Goal: Task Accomplishment & Management: Complete application form

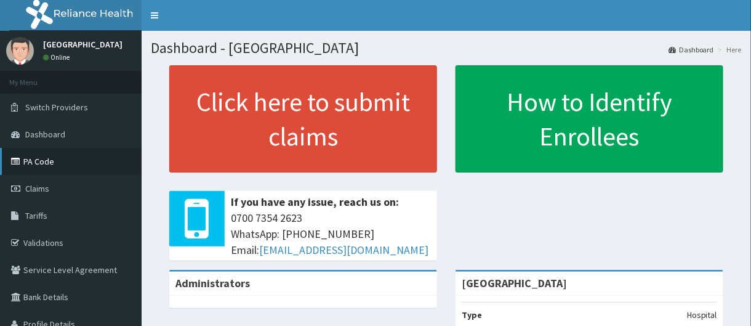
click at [76, 163] on link "PA Code" at bounding box center [71, 161] width 142 height 27
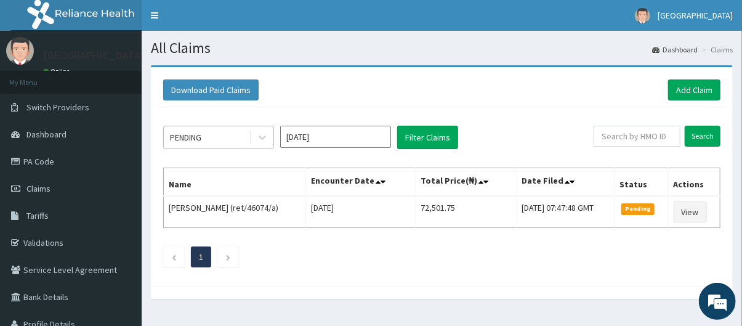
click at [187, 134] on div "PENDING" at bounding box center [185, 137] width 31 height 12
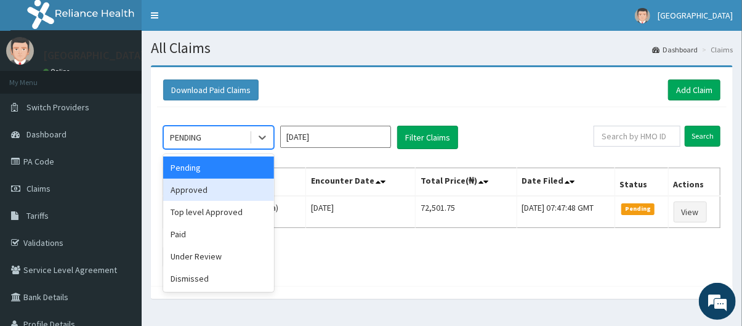
click at [214, 191] on div "Approved" at bounding box center [218, 189] width 111 height 22
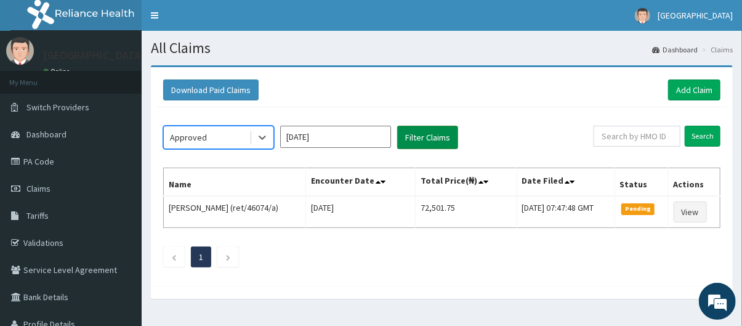
click at [414, 143] on button "Filter Claims" at bounding box center [427, 137] width 61 height 23
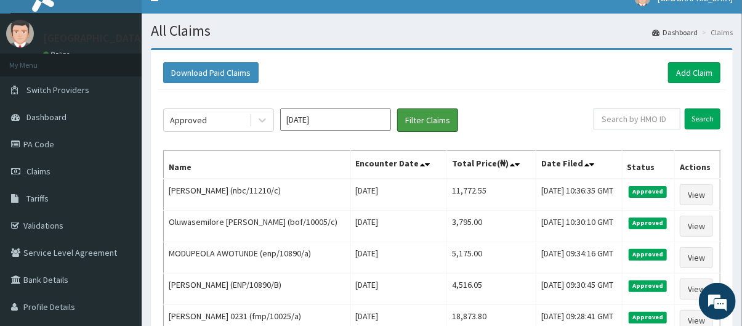
scroll to position [10, 0]
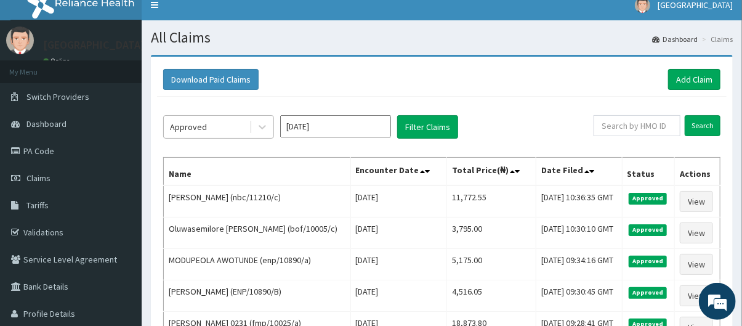
click at [197, 123] on div "Approved" at bounding box center [188, 127] width 37 height 12
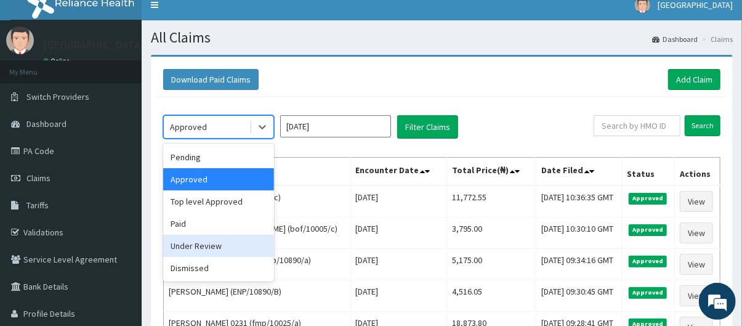
click at [206, 248] on div "Under Review" at bounding box center [218, 245] width 111 height 22
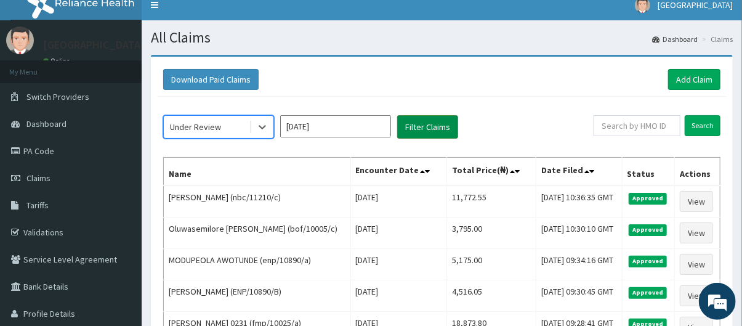
click at [426, 126] on button "Filter Claims" at bounding box center [427, 126] width 61 height 23
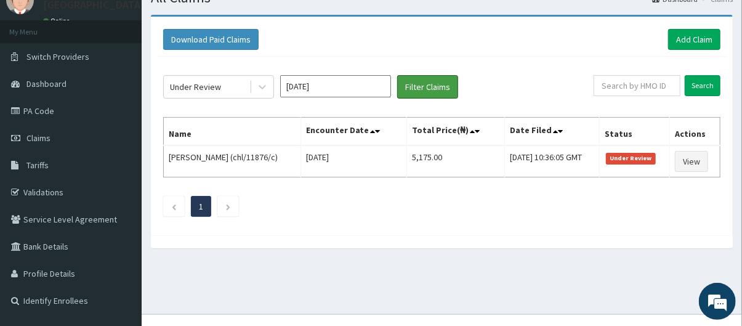
scroll to position [51, 0]
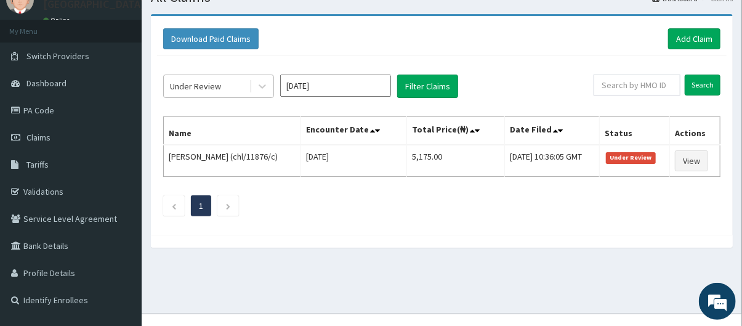
click at [233, 93] on div "Under Review" at bounding box center [207, 86] width 86 height 20
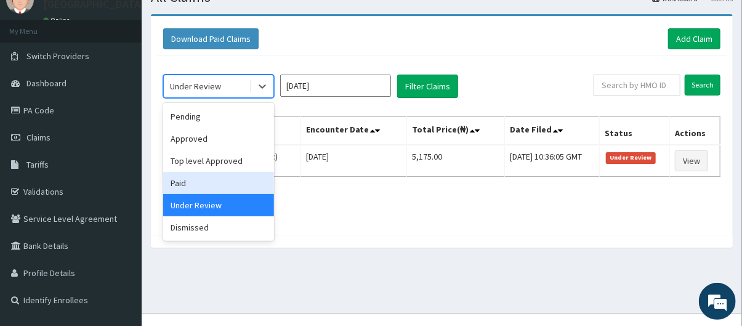
click at [218, 180] on div "Paid" at bounding box center [218, 183] width 111 height 22
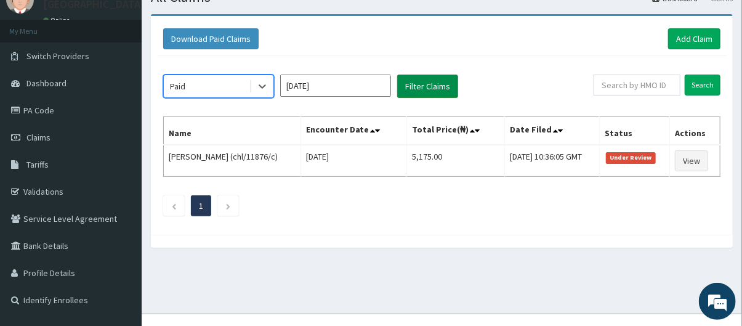
click at [422, 84] on button "Filter Claims" at bounding box center [427, 85] width 61 height 23
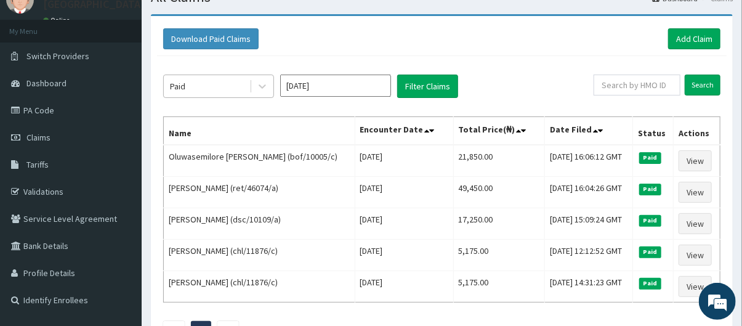
click at [214, 81] on div "Paid" at bounding box center [207, 86] width 86 height 20
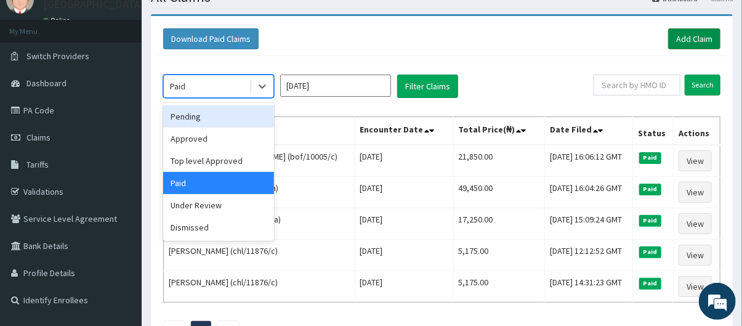
click at [695, 41] on link "Add Claim" at bounding box center [694, 38] width 52 height 21
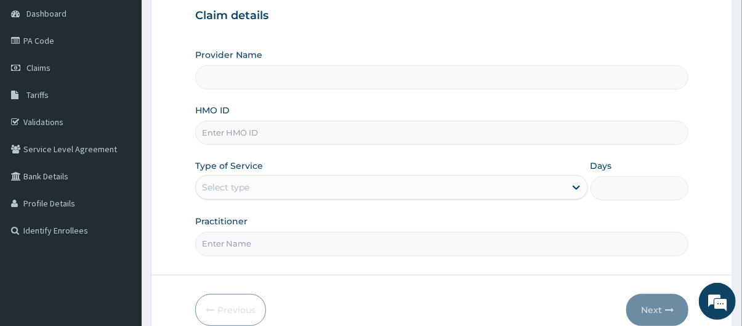
scroll to position [137, 0]
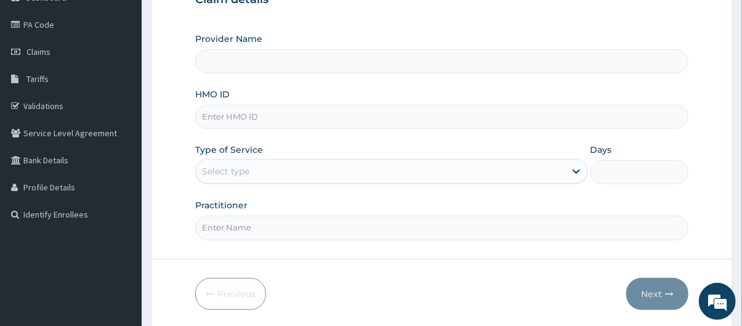
type input "[GEOGRAPHIC_DATA]"
click at [283, 118] on input "HMO ID" at bounding box center [442, 117] width 494 height 24
type input "ret/46074/a"
click at [307, 167] on div "Select type" at bounding box center [380, 171] width 369 height 20
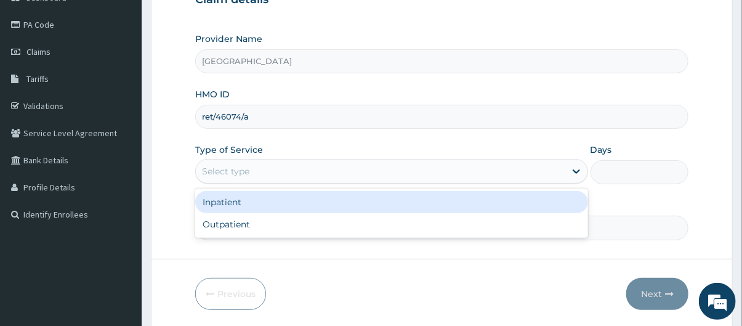
click at [297, 202] on div "Inpatient" at bounding box center [391, 202] width 393 height 22
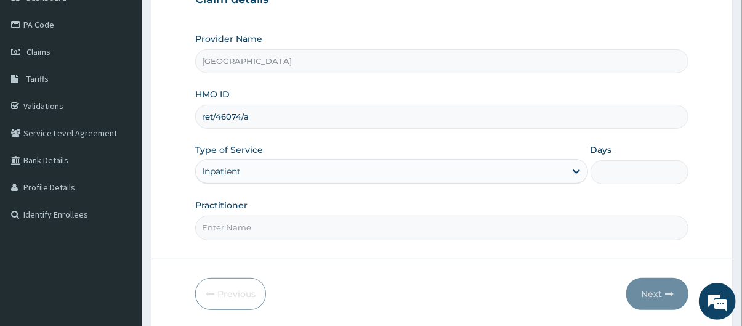
click at [320, 228] on input "Practitioner" at bounding box center [442, 227] width 494 height 24
click at [647, 177] on input "Days" at bounding box center [639, 172] width 98 height 24
type input "2"
type input "1"
click at [447, 230] on input "Practitioner" at bounding box center [442, 227] width 494 height 24
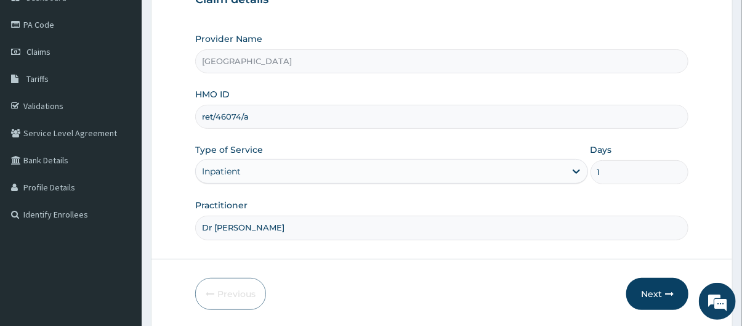
type input "Dr oluwatoke"
click at [663, 290] on button "Next" at bounding box center [657, 294] width 62 height 32
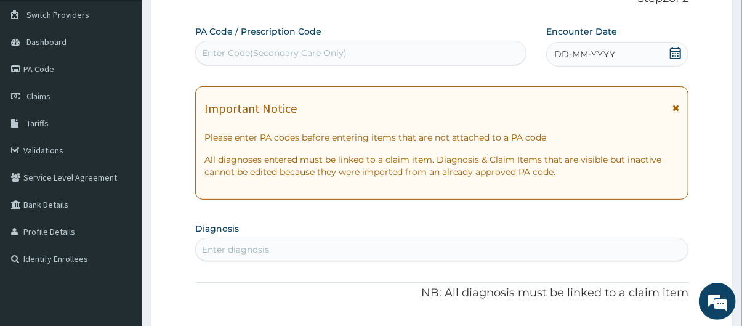
scroll to position [59, 0]
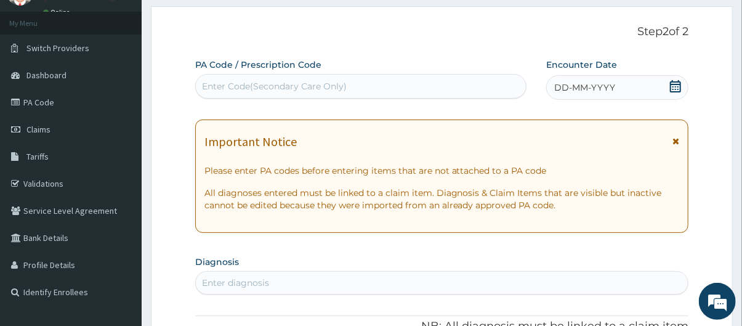
click at [366, 82] on div "Enter Code(Secondary Care Only)" at bounding box center [361, 86] width 330 height 20
paste input "PA/702442"
type input "PA/702442"
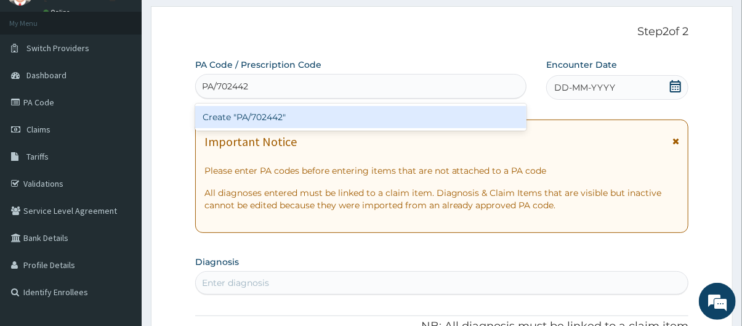
click at [374, 114] on div "Create "PA/702442"" at bounding box center [361, 117] width 332 height 22
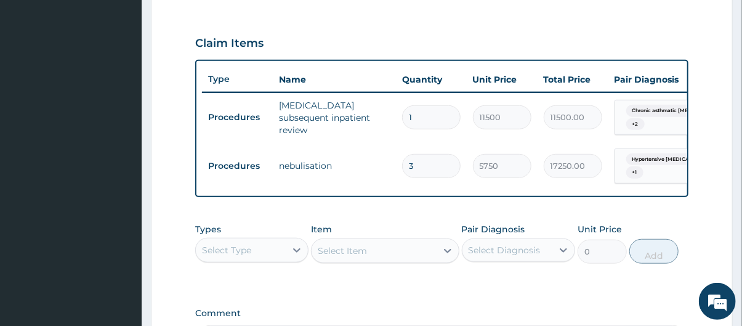
scroll to position [0, 0]
click at [423, 115] on input "1" at bounding box center [431, 117] width 58 height 24
type input "0.00"
type input "2"
type input "23000.00"
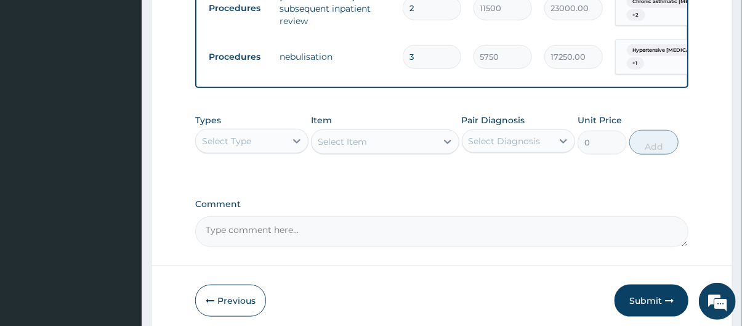
scroll to position [484, 0]
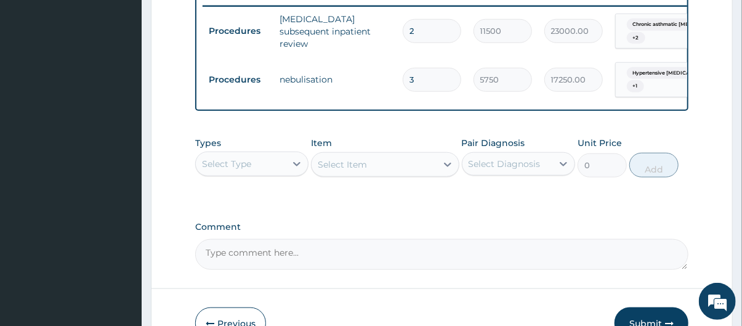
type input "2"
click at [255, 167] on div "Select Type" at bounding box center [241, 164] width 90 height 20
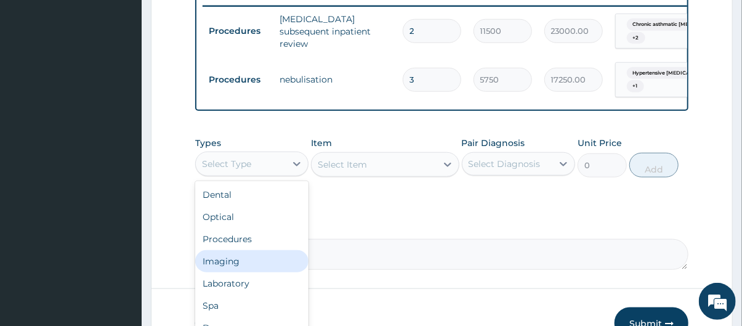
scroll to position [41, 0]
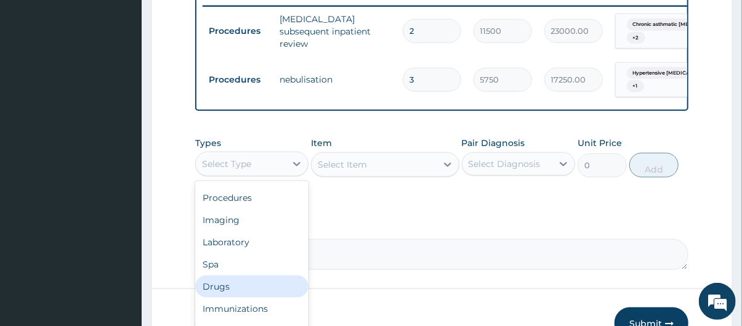
click at [244, 297] on div "Drugs" at bounding box center [251, 286] width 113 height 22
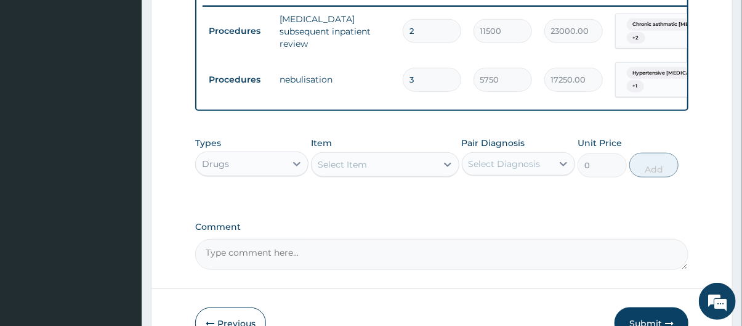
click at [390, 167] on div "Select Item" at bounding box center [373, 164] width 124 height 20
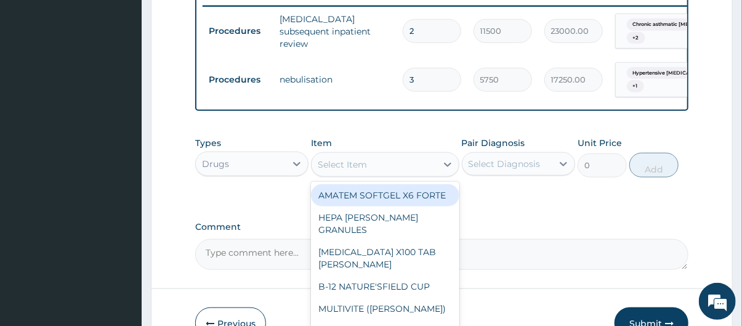
click at [425, 30] on input "2" at bounding box center [431, 31] width 58 height 24
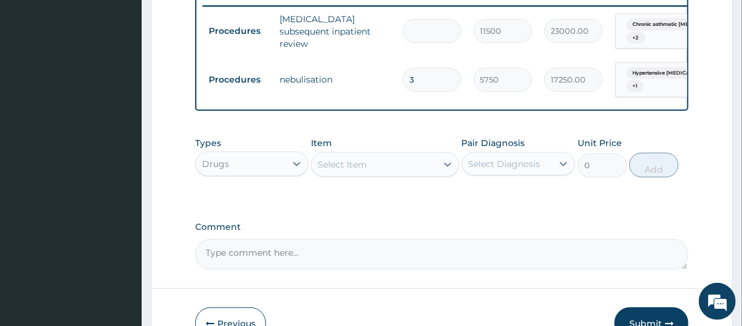
type input "0.00"
type input "1"
type input "11500.00"
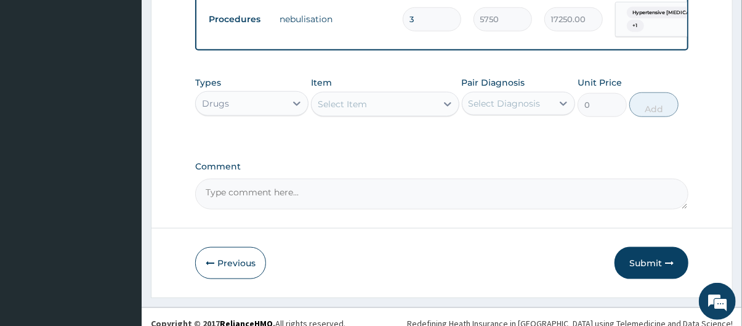
type input "1"
click at [356, 108] on div "Select Item" at bounding box center [342, 104] width 49 height 12
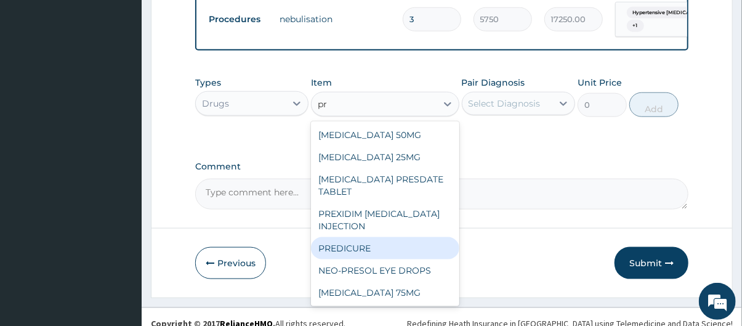
type input "p"
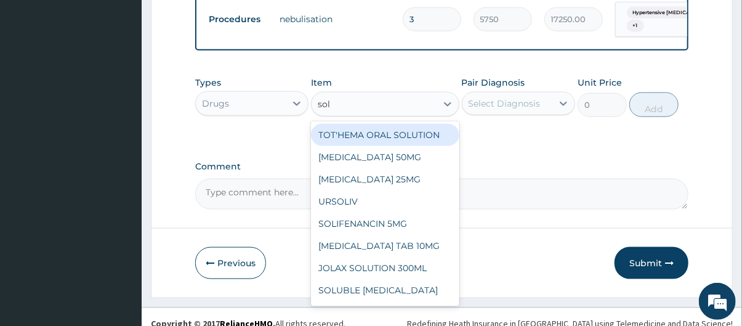
type input "sol"
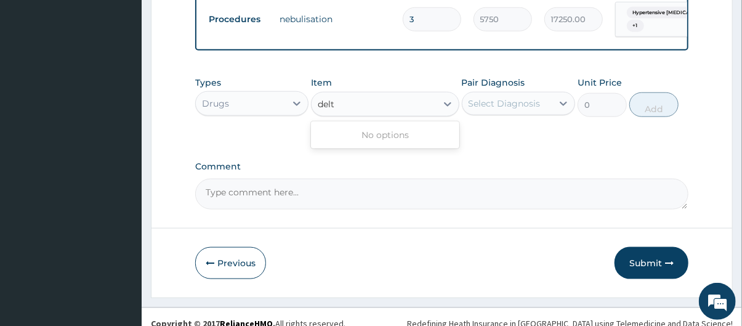
type input "delt"
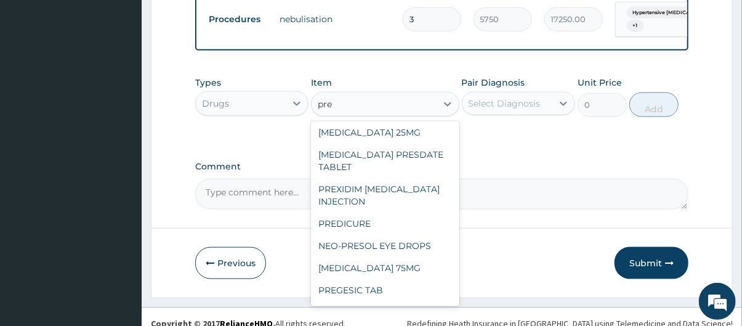
scroll to position [0, 0]
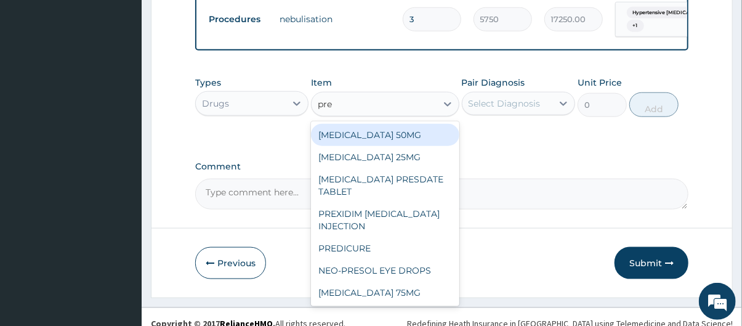
type input "pre"
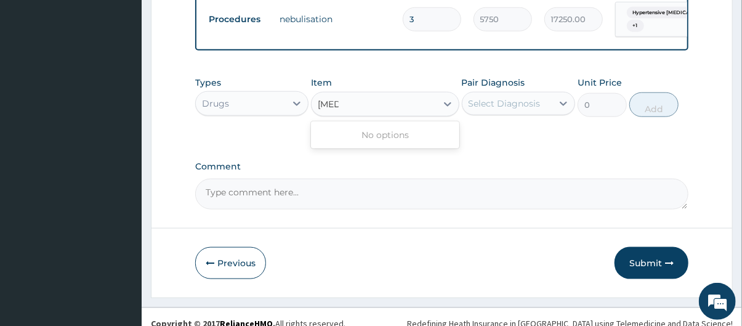
type input "orap"
type input "pedi"
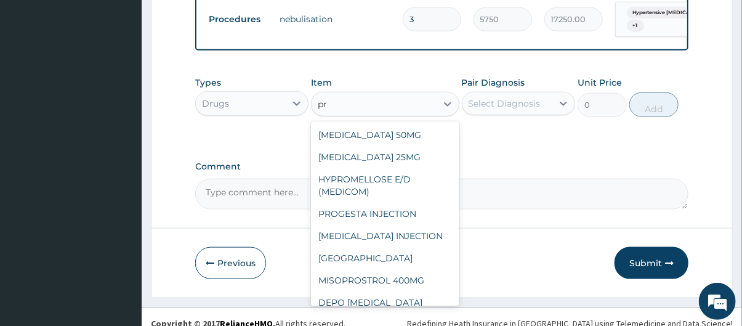
type input "p"
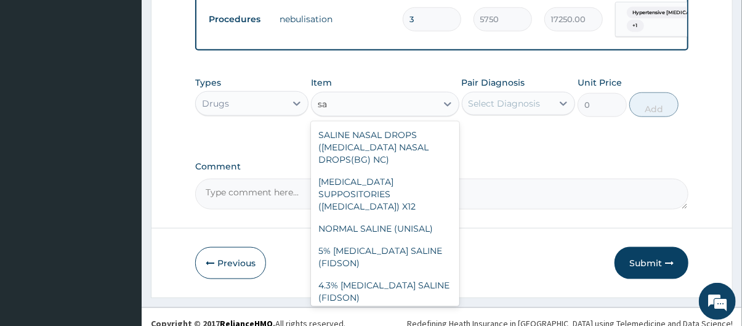
type input "s"
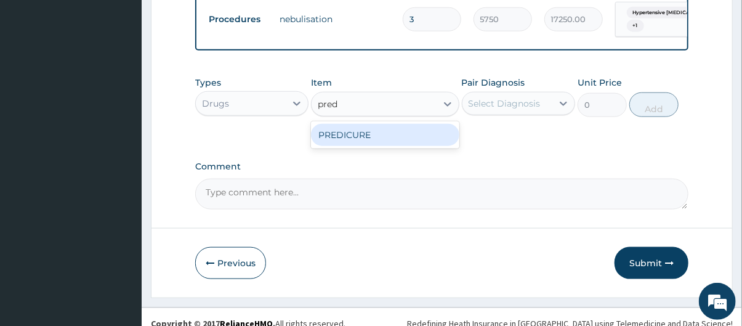
type input "pre"
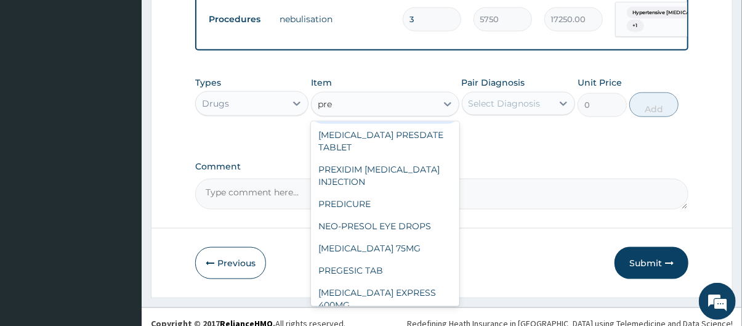
scroll to position [30, 0]
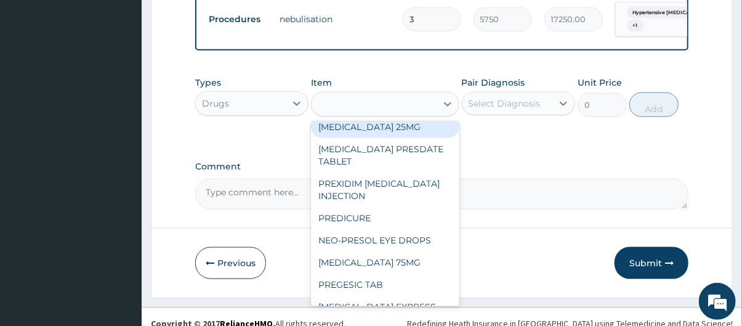
click at [372, 110] on div "pre" at bounding box center [373, 104] width 124 height 20
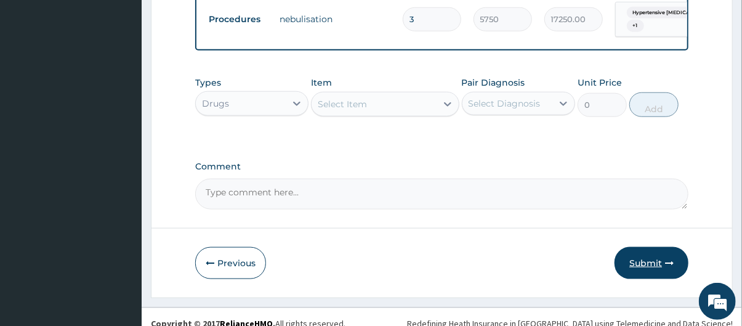
click at [666, 267] on icon "button" at bounding box center [669, 262] width 9 height 9
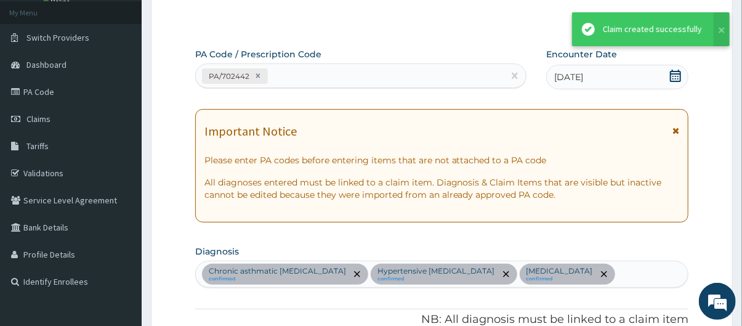
scroll to position [545, 0]
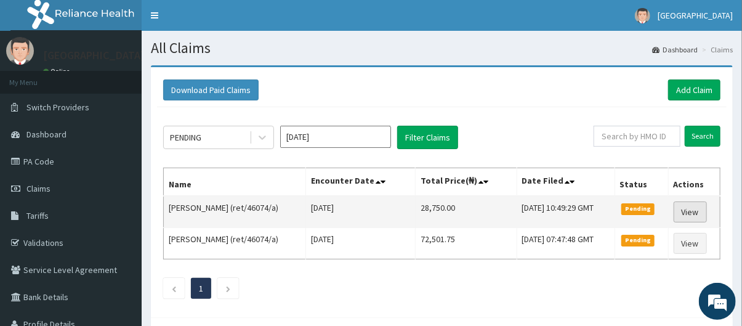
click at [690, 213] on link "View" at bounding box center [689, 211] width 33 height 21
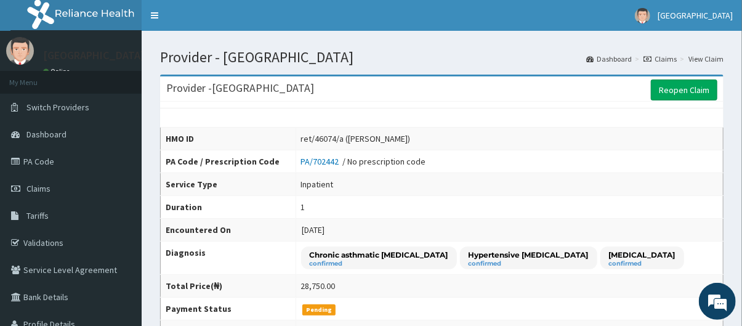
drag, startPoint x: 750, startPoint y: 106, endPoint x: 750, endPoint y: 97, distance: 9.8
click at [62, 166] on link "PA Code" at bounding box center [71, 161] width 142 height 27
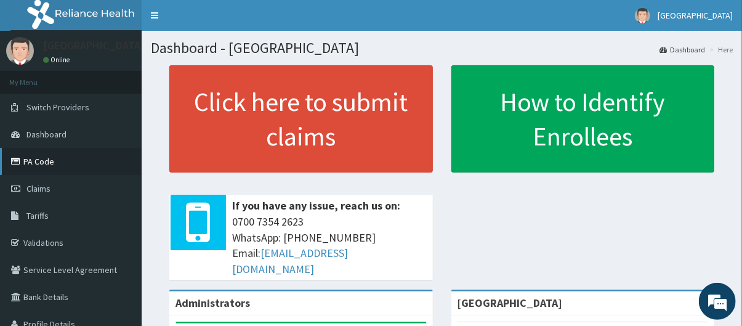
click at [56, 164] on link "PA Code" at bounding box center [71, 161] width 142 height 27
click at [71, 166] on link "PA Code" at bounding box center [71, 161] width 142 height 27
